Goal: Information Seeking & Learning: Learn about a topic

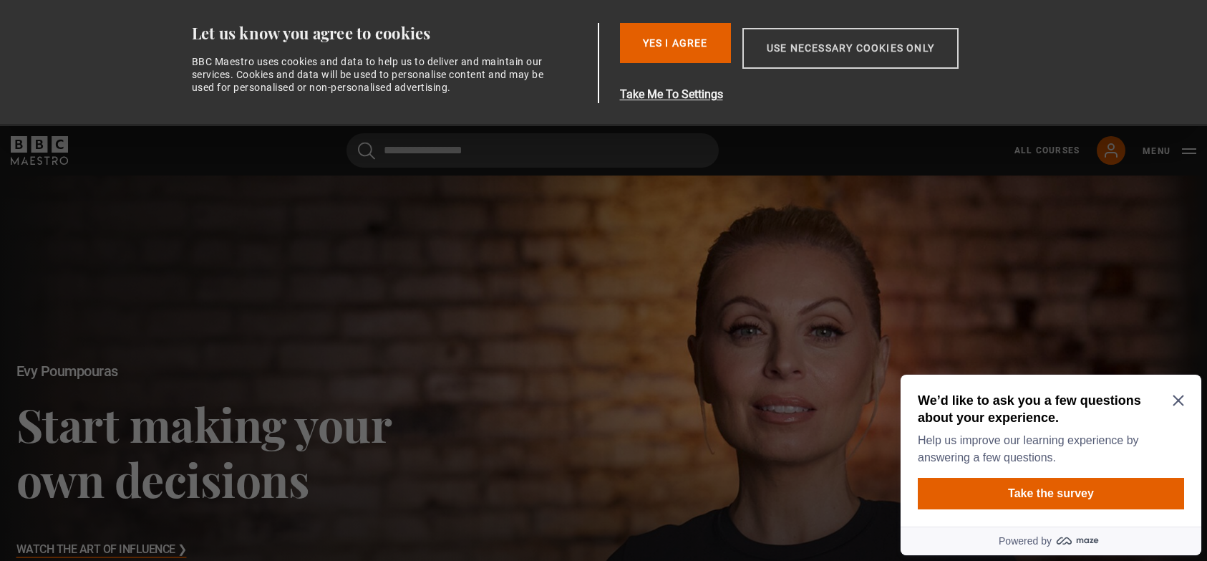
click at [835, 51] on button "Use necessary cookies only" at bounding box center [851, 48] width 216 height 41
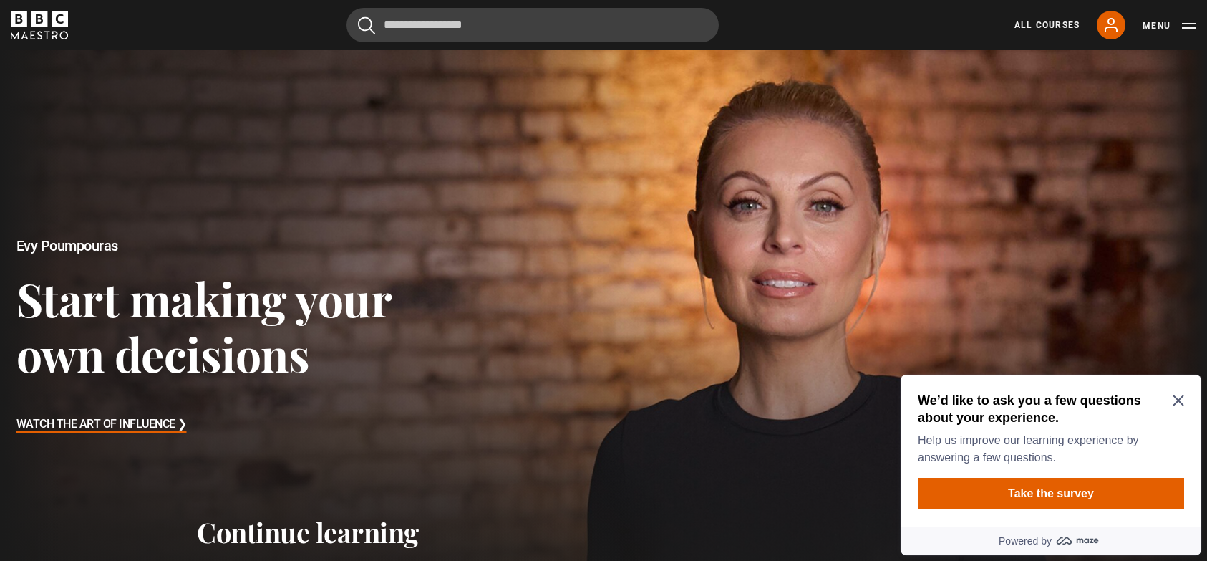
click at [1177, 400] on icon "Close Maze Prompt" at bounding box center [1178, 400] width 11 height 11
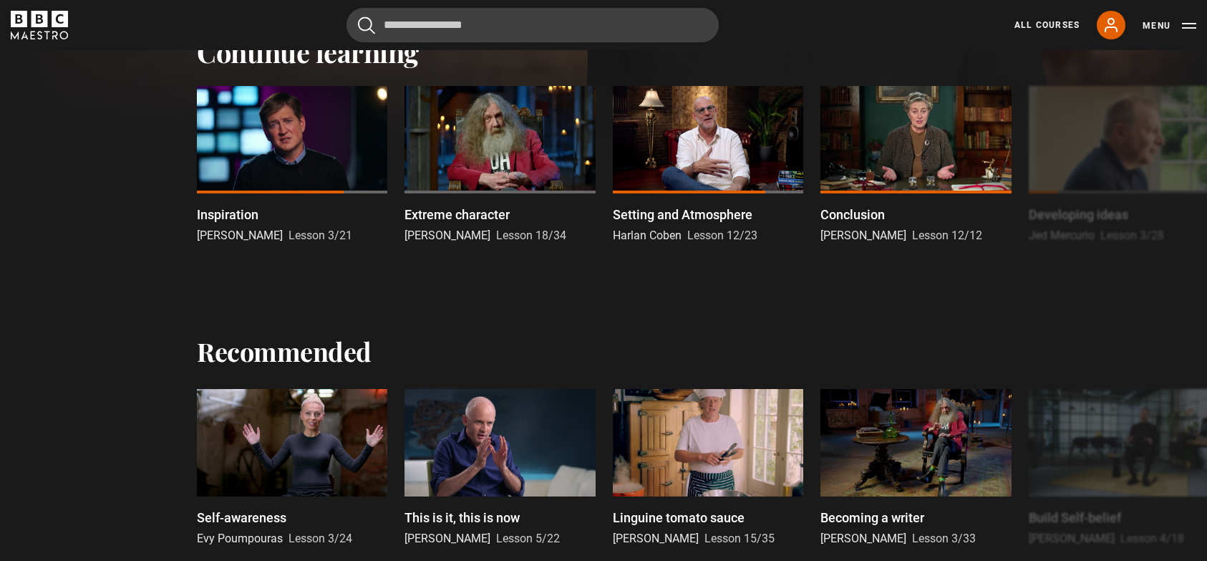
scroll to position [503, 0]
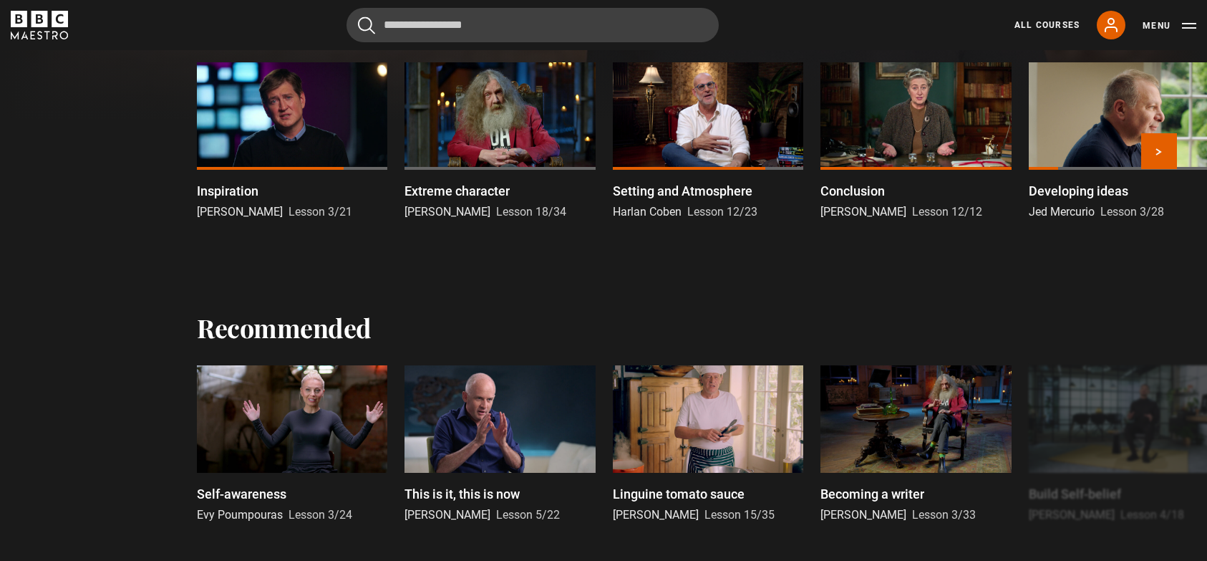
click at [298, 117] on div at bounding box center [292, 115] width 190 height 107
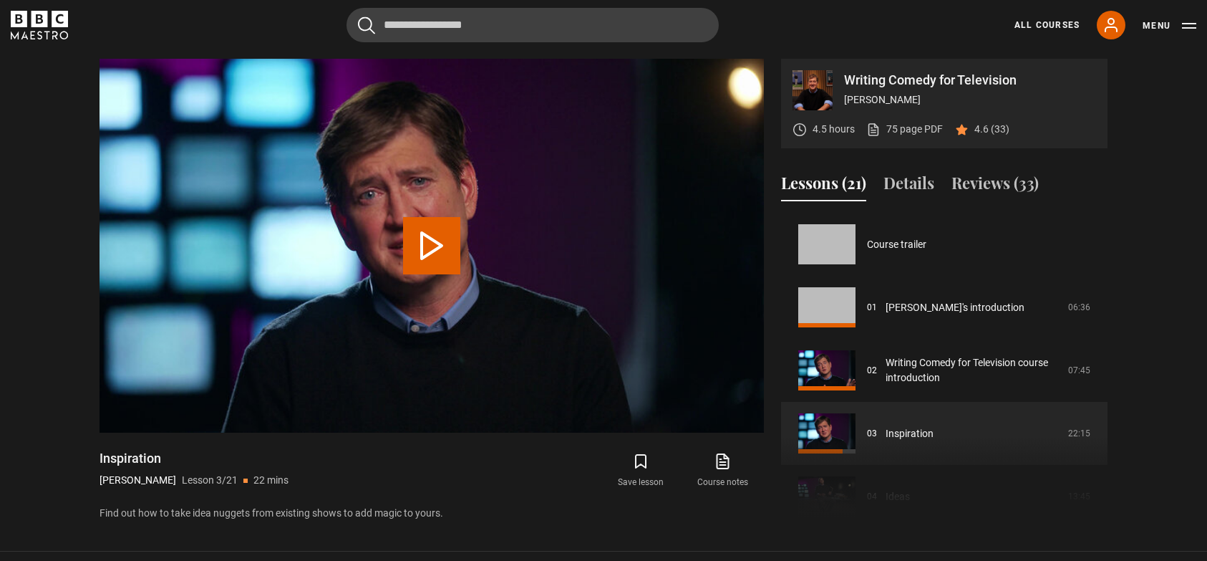
scroll to position [126, 0]
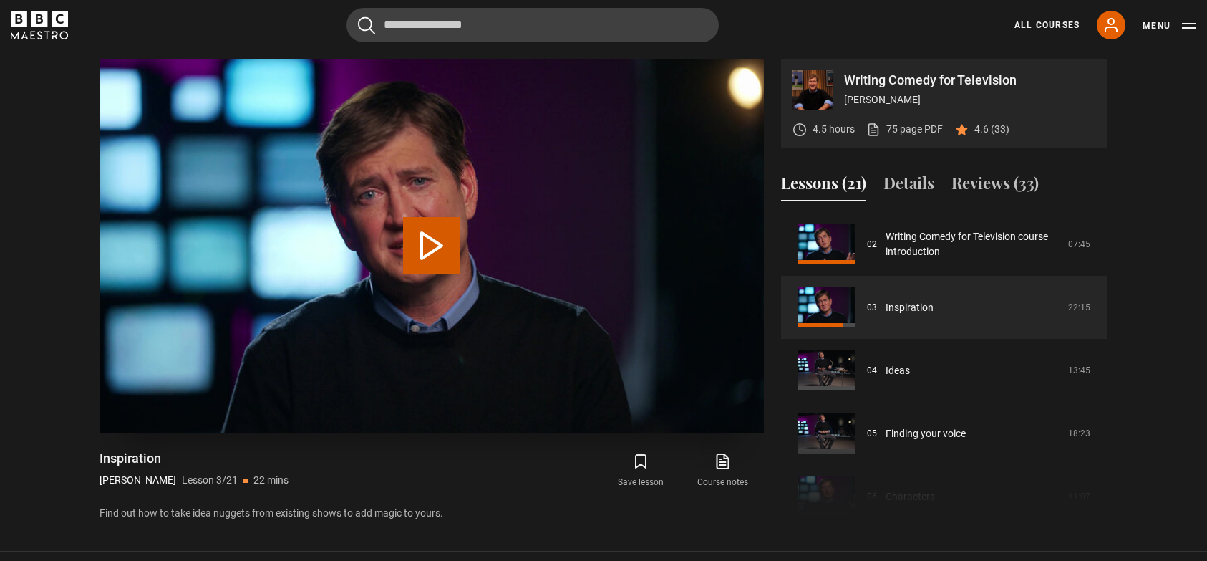
click at [430, 242] on button "Play Lesson Inspiration" at bounding box center [431, 245] width 57 height 57
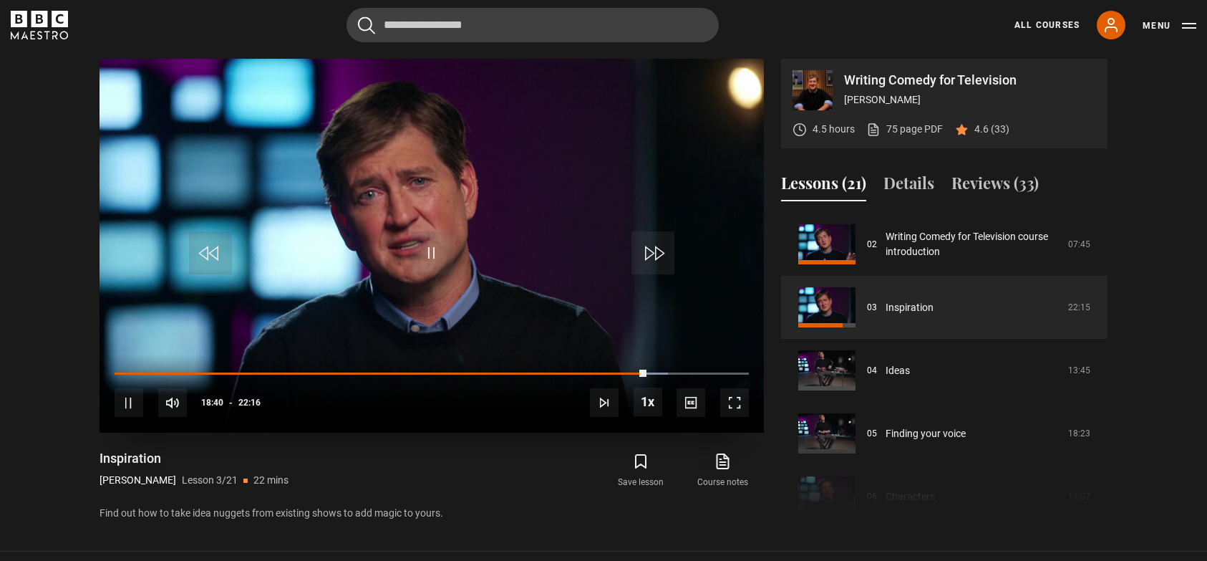
click at [127, 402] on span "Video Player" at bounding box center [129, 402] width 29 height 29
click at [437, 251] on span "Video Player" at bounding box center [431, 252] width 43 height 43
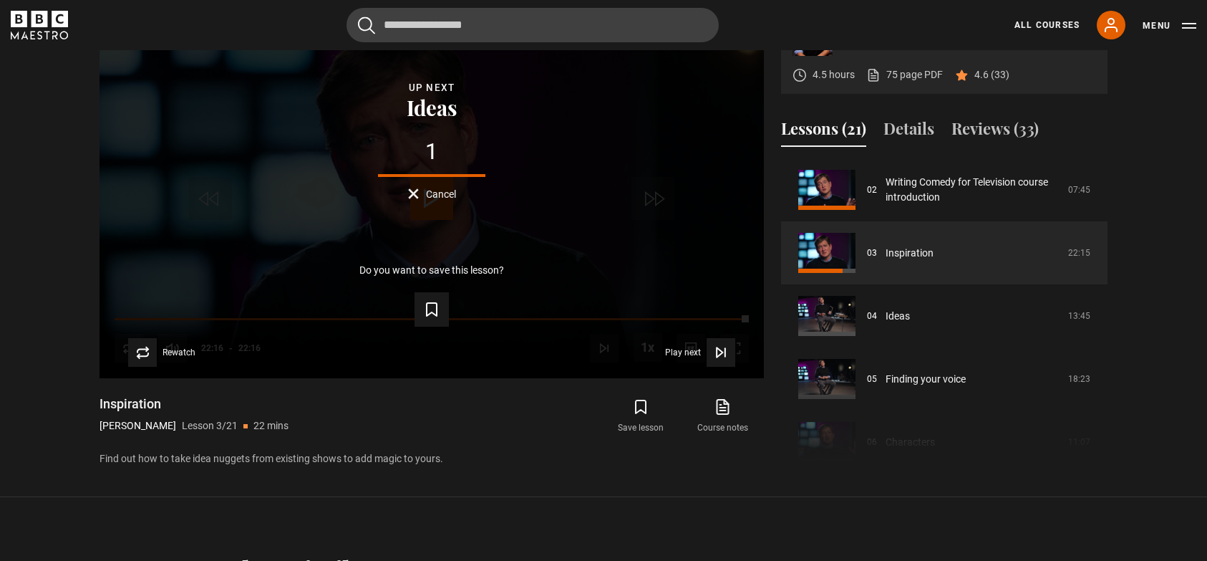
scroll to position [648, 0]
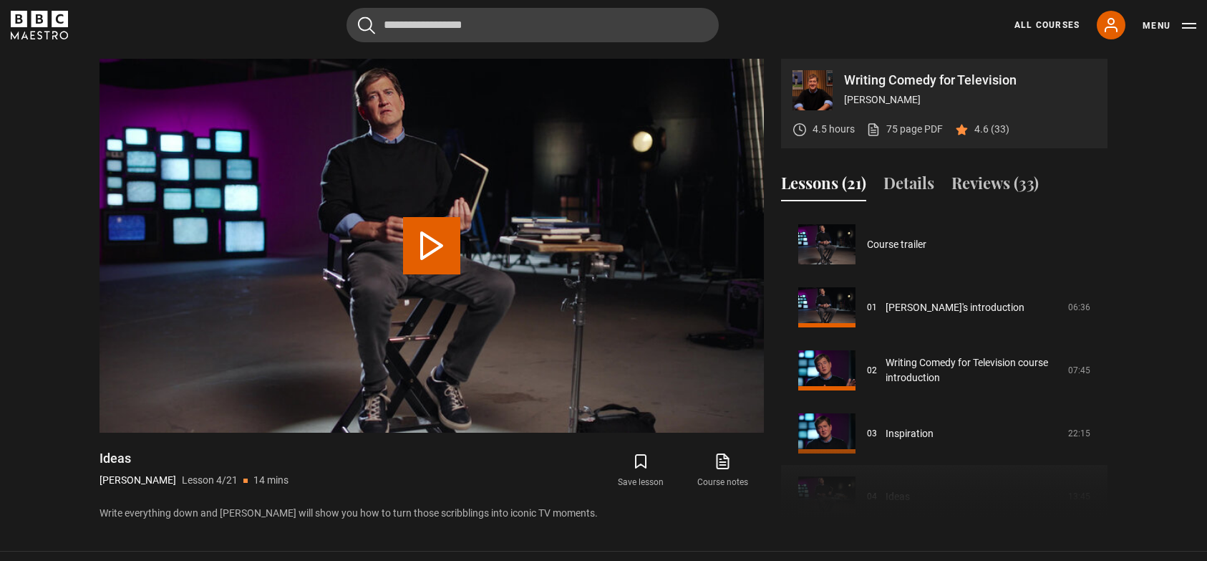
click at [431, 246] on button "Play Lesson Ideas" at bounding box center [431, 245] width 57 height 57
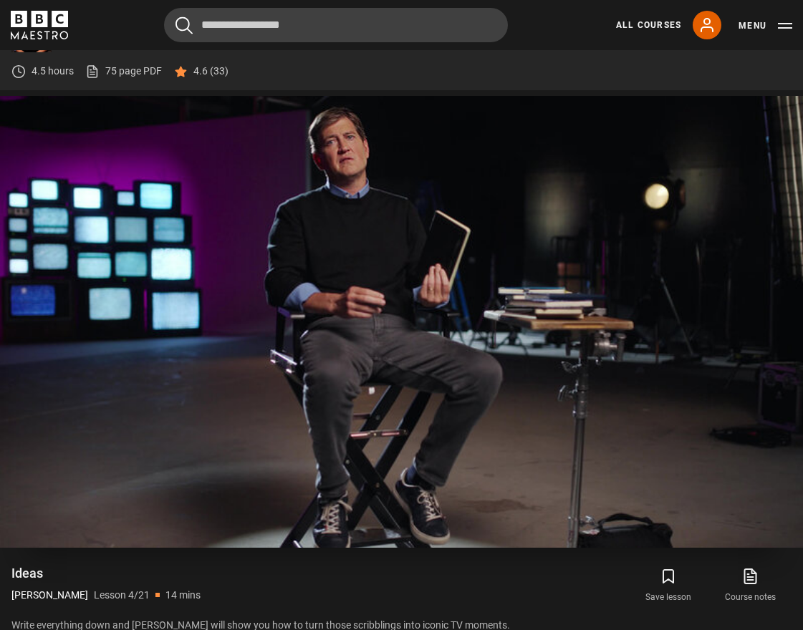
scroll to position [657, 0]
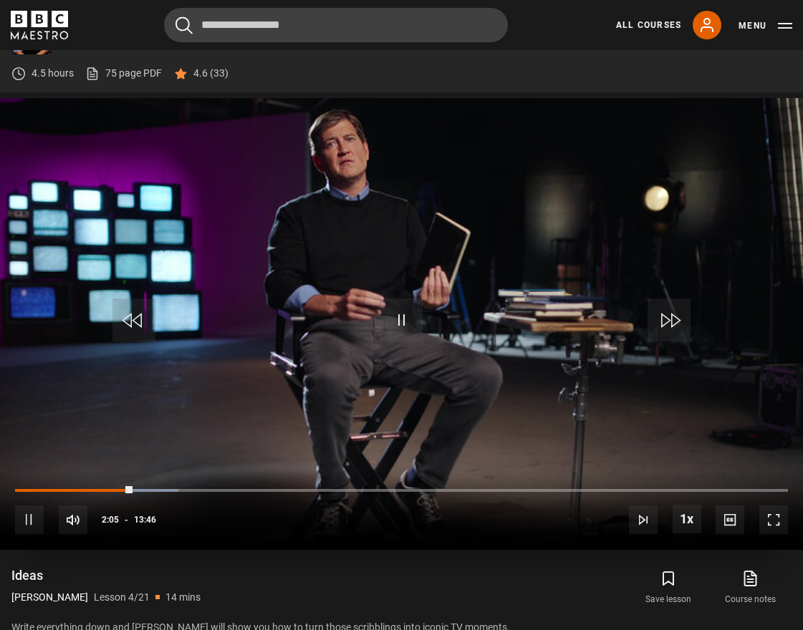
click at [390, 322] on span "Video Player" at bounding box center [401, 320] width 43 height 43
click at [411, 326] on span "Video Player" at bounding box center [401, 320] width 43 height 43
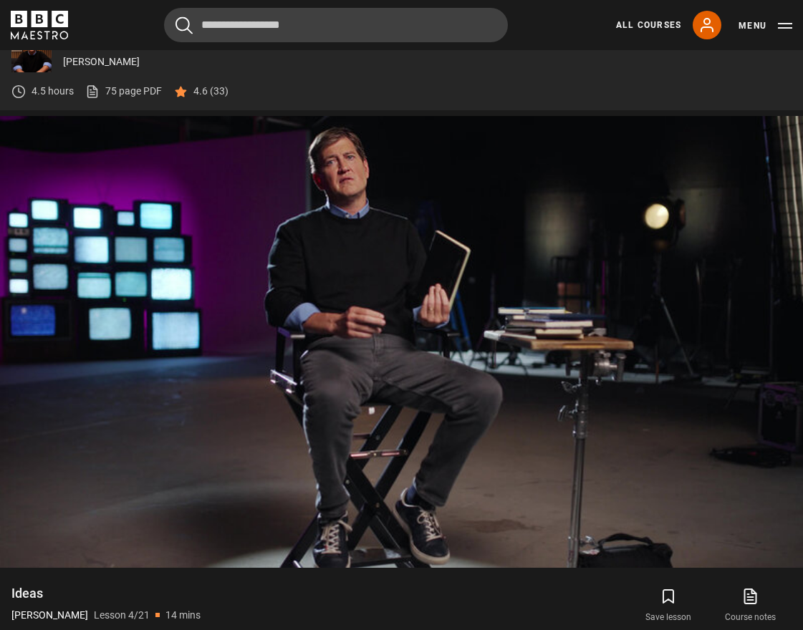
scroll to position [651, 0]
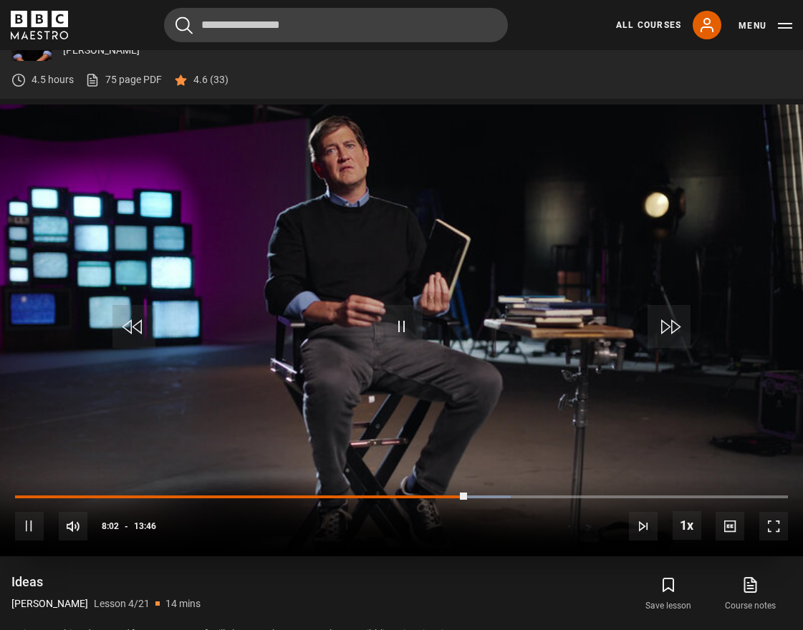
click at [402, 324] on span "Video Player" at bounding box center [401, 326] width 43 height 43
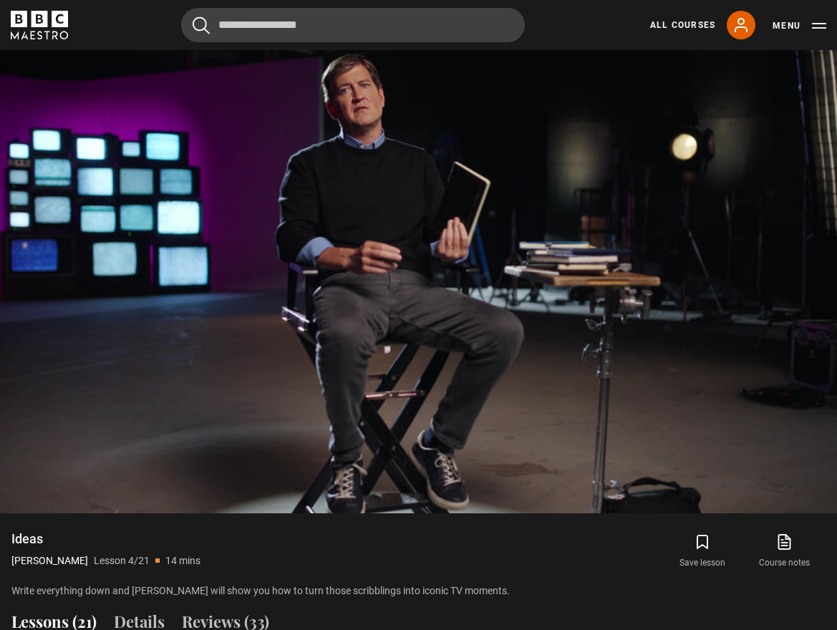
scroll to position [728, 0]
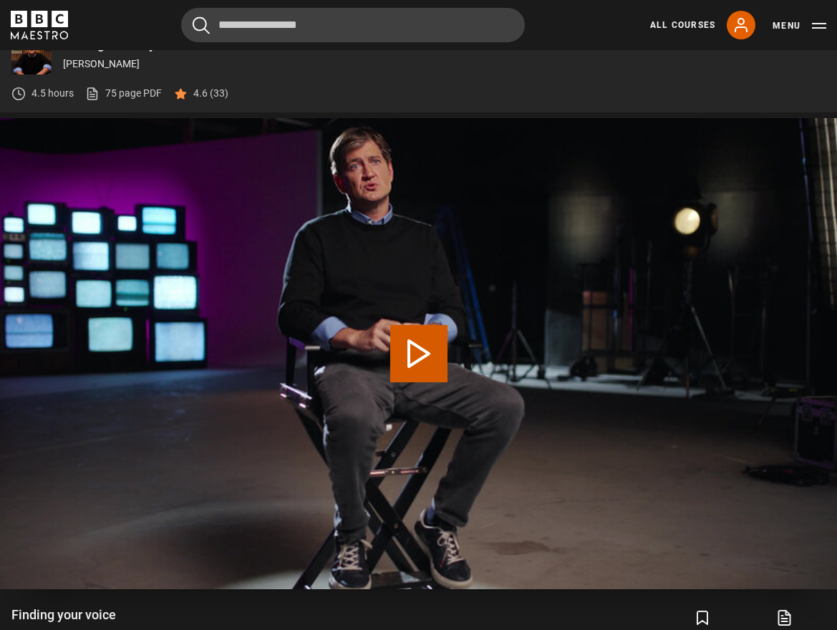
click at [412, 351] on button "Play Lesson Finding your voice" at bounding box center [418, 353] width 57 height 57
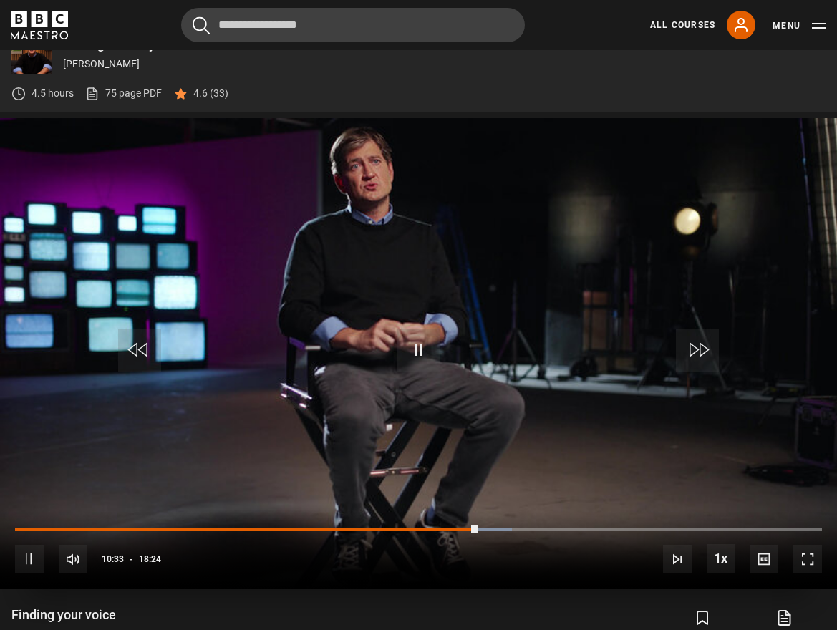
click at [420, 352] on span "Video Player" at bounding box center [418, 350] width 43 height 43
click at [421, 342] on span "Video Player" at bounding box center [418, 350] width 43 height 43
click at [413, 351] on span "Video Player" at bounding box center [418, 350] width 43 height 43
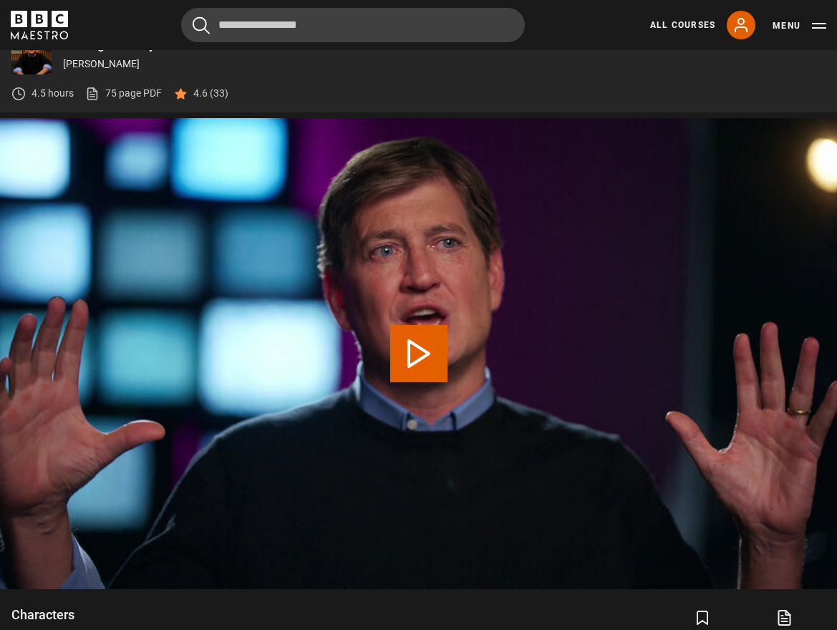
click at [417, 354] on button "Play Lesson Characters" at bounding box center [418, 353] width 57 height 57
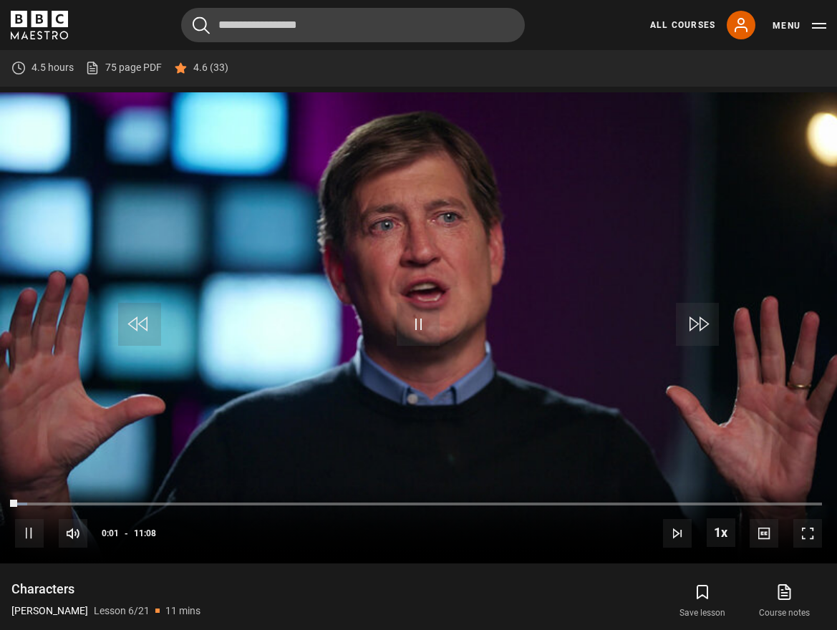
scroll to position [655, 0]
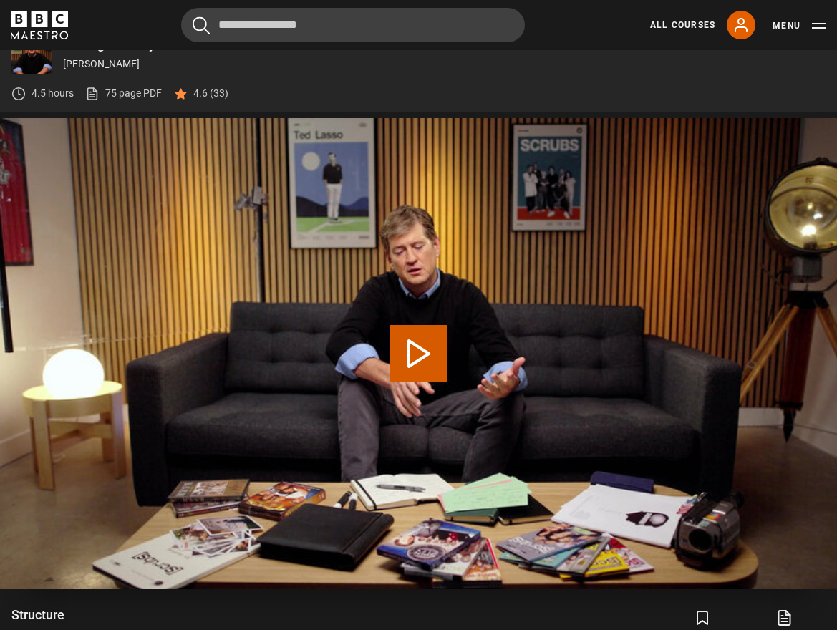
click at [415, 355] on button "Play Lesson Structure" at bounding box center [418, 353] width 57 height 57
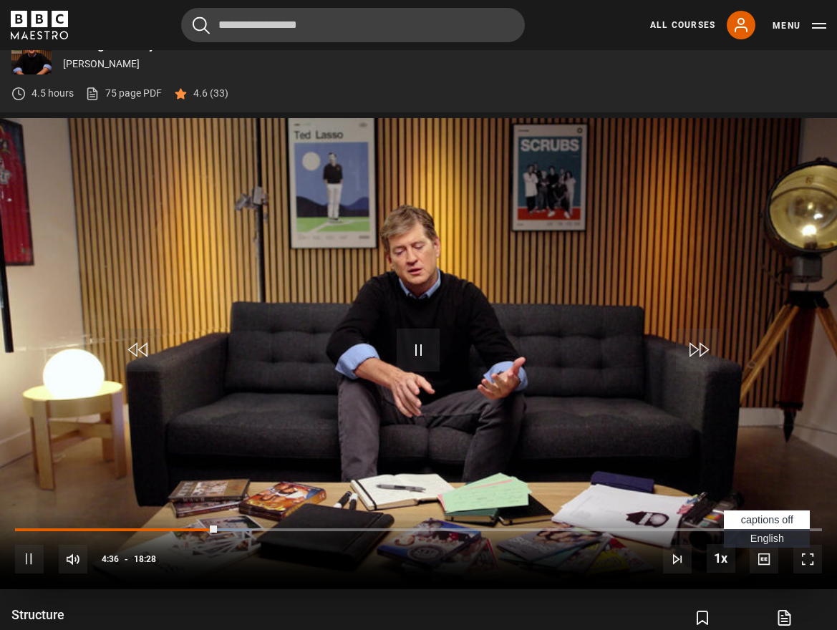
click at [762, 557] on span "Video Player" at bounding box center [764, 559] width 29 height 29
click at [778, 537] on span "English Captions" at bounding box center [767, 538] width 34 height 11
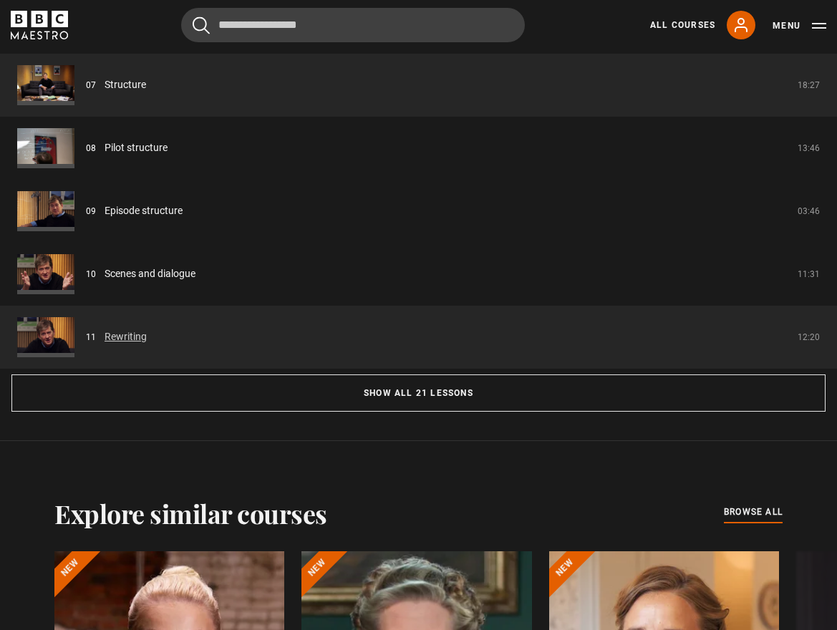
scroll to position [1319, 0]
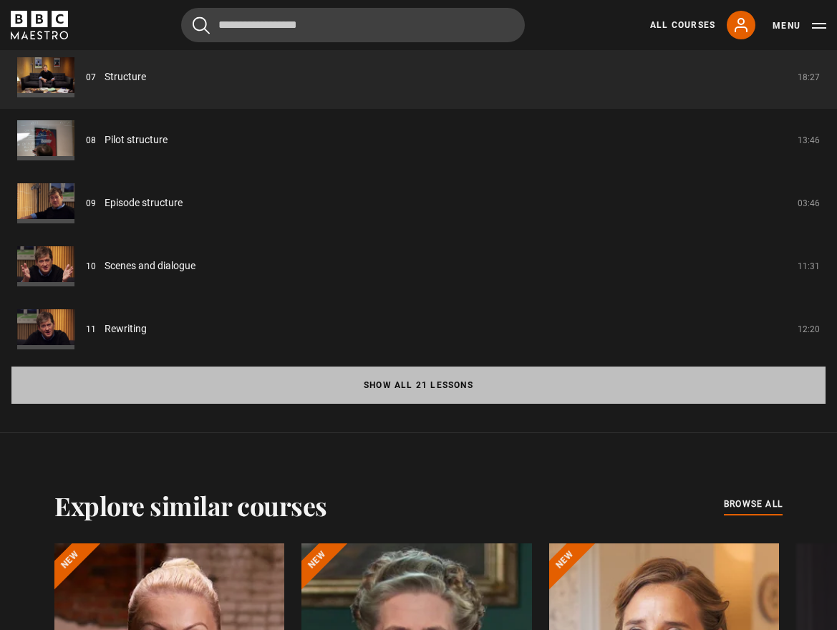
click at [401, 374] on button "Show all 21 lessons" at bounding box center [418, 385] width 814 height 37
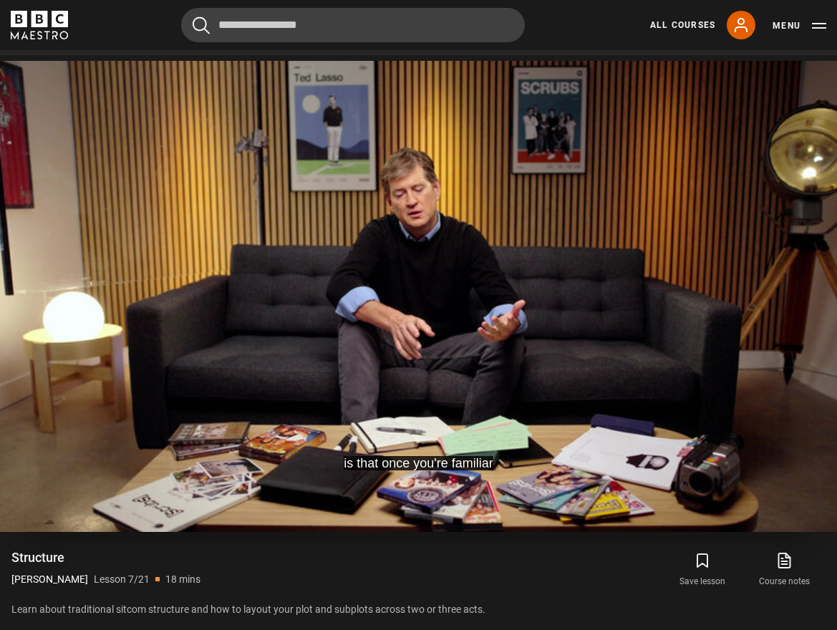
scroll to position [698, 0]
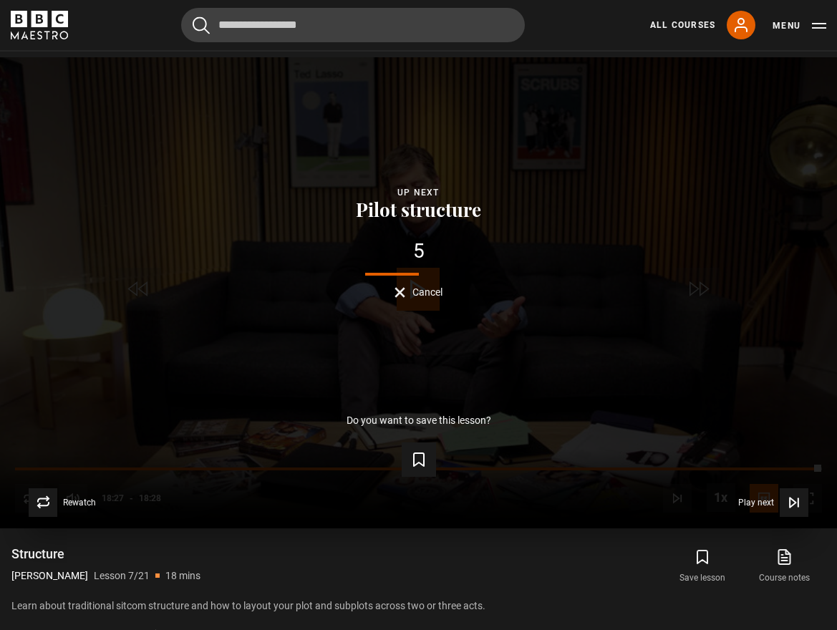
click at [408, 291] on button "Cancel" at bounding box center [419, 292] width 48 height 11
